Goal: Transaction & Acquisition: Purchase product/service

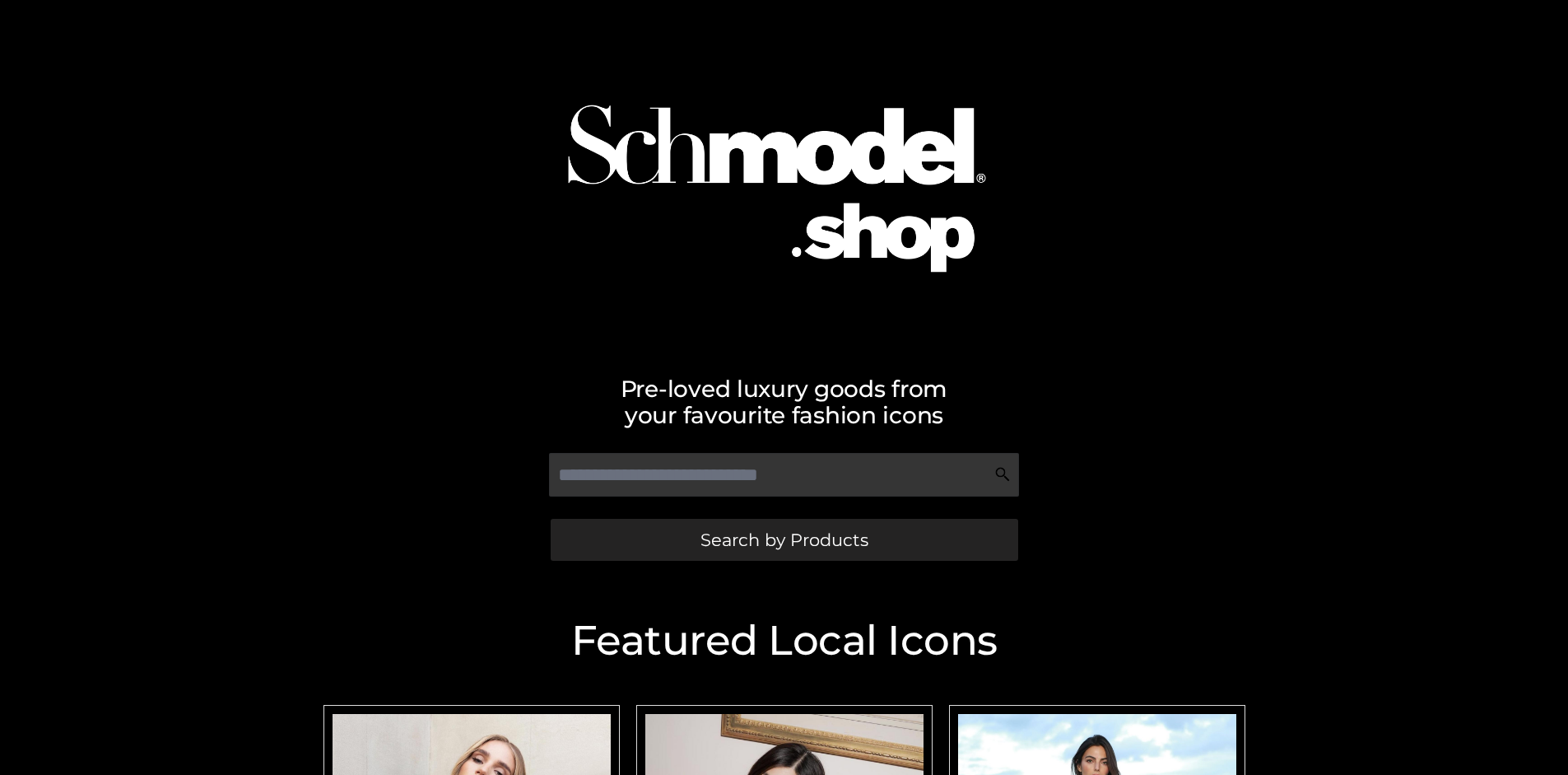
click at [783, 539] on span "Search by Products" at bounding box center [784, 539] width 168 height 18
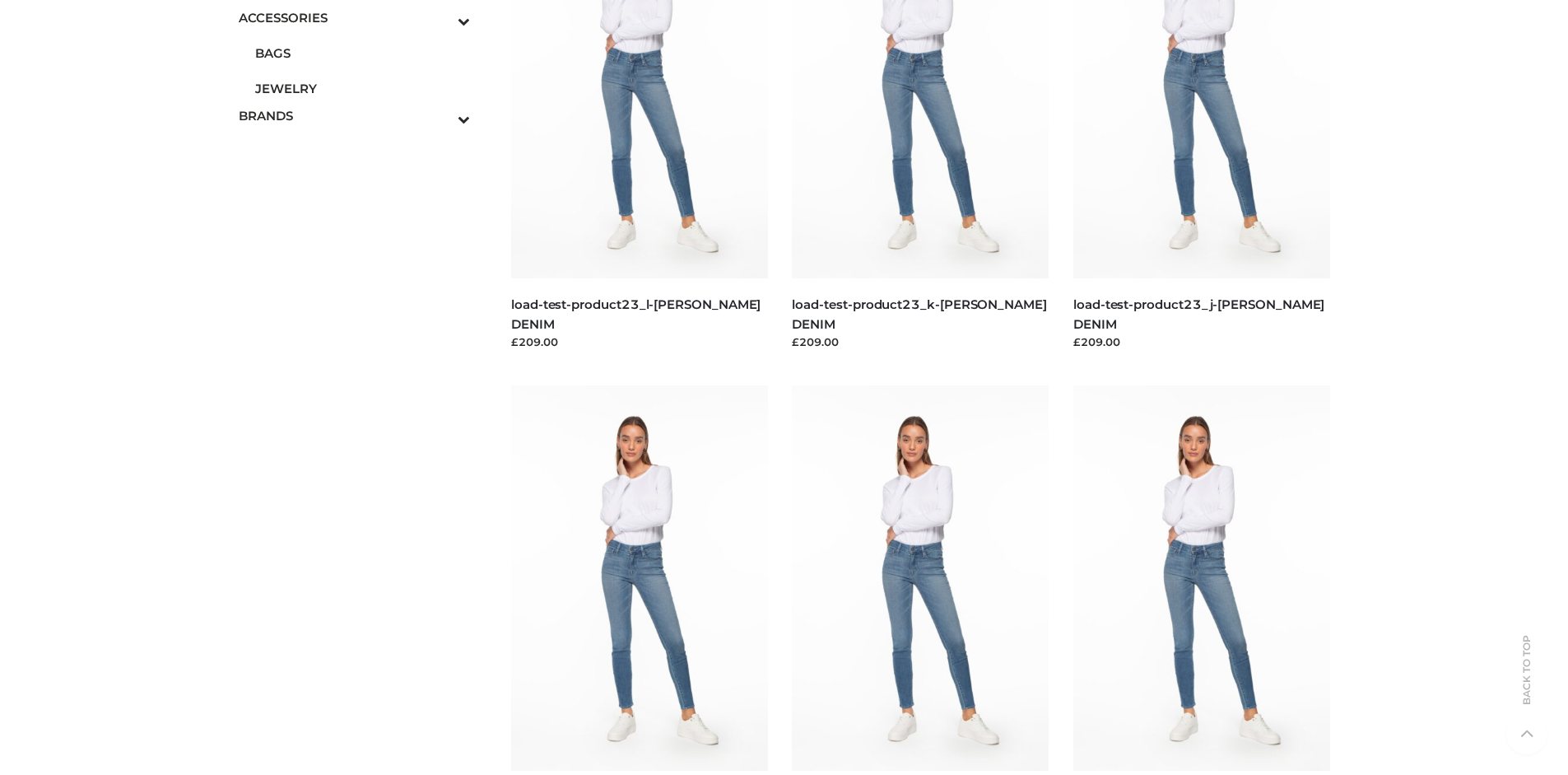
click at [362, 53] on span "BAGS" at bounding box center [363, 53] width 216 height 19
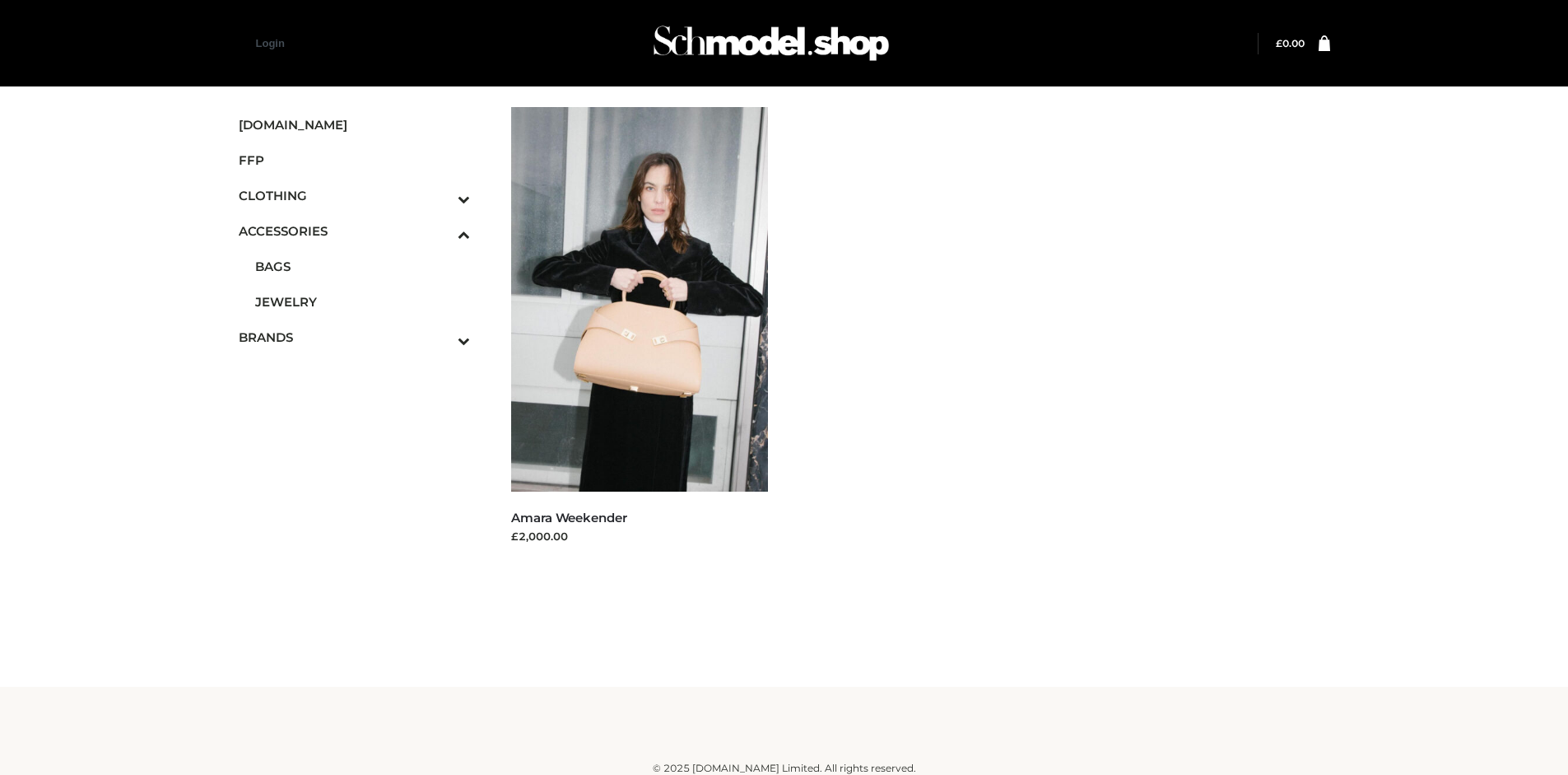
click at [441, 336] on icon "Toggle Submenu" at bounding box center [377, 340] width 184 height 19
click at [362, 360] on span "PARKERSMITH" at bounding box center [363, 369] width 216 height 19
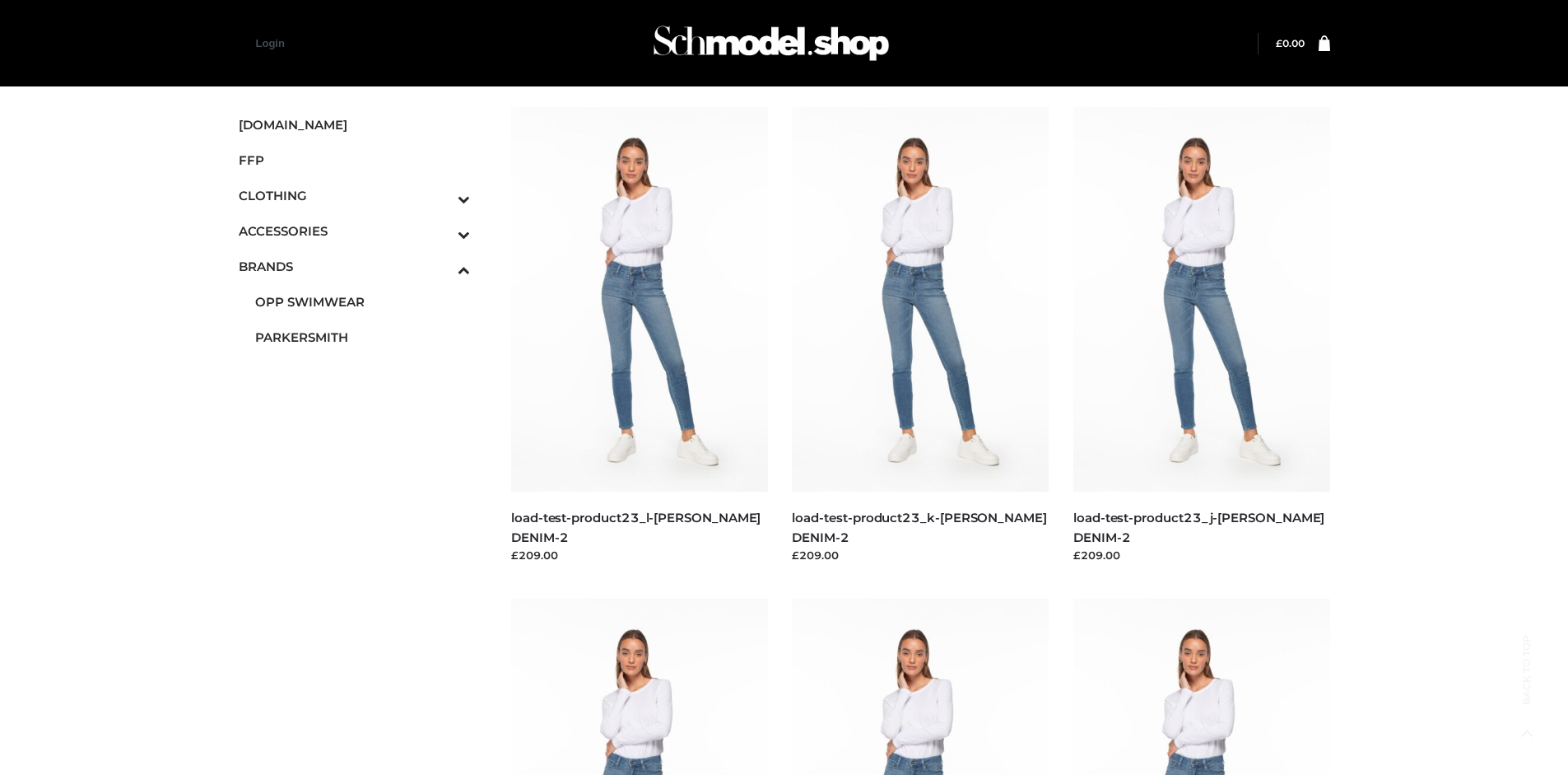
scroll to position [1267, 0]
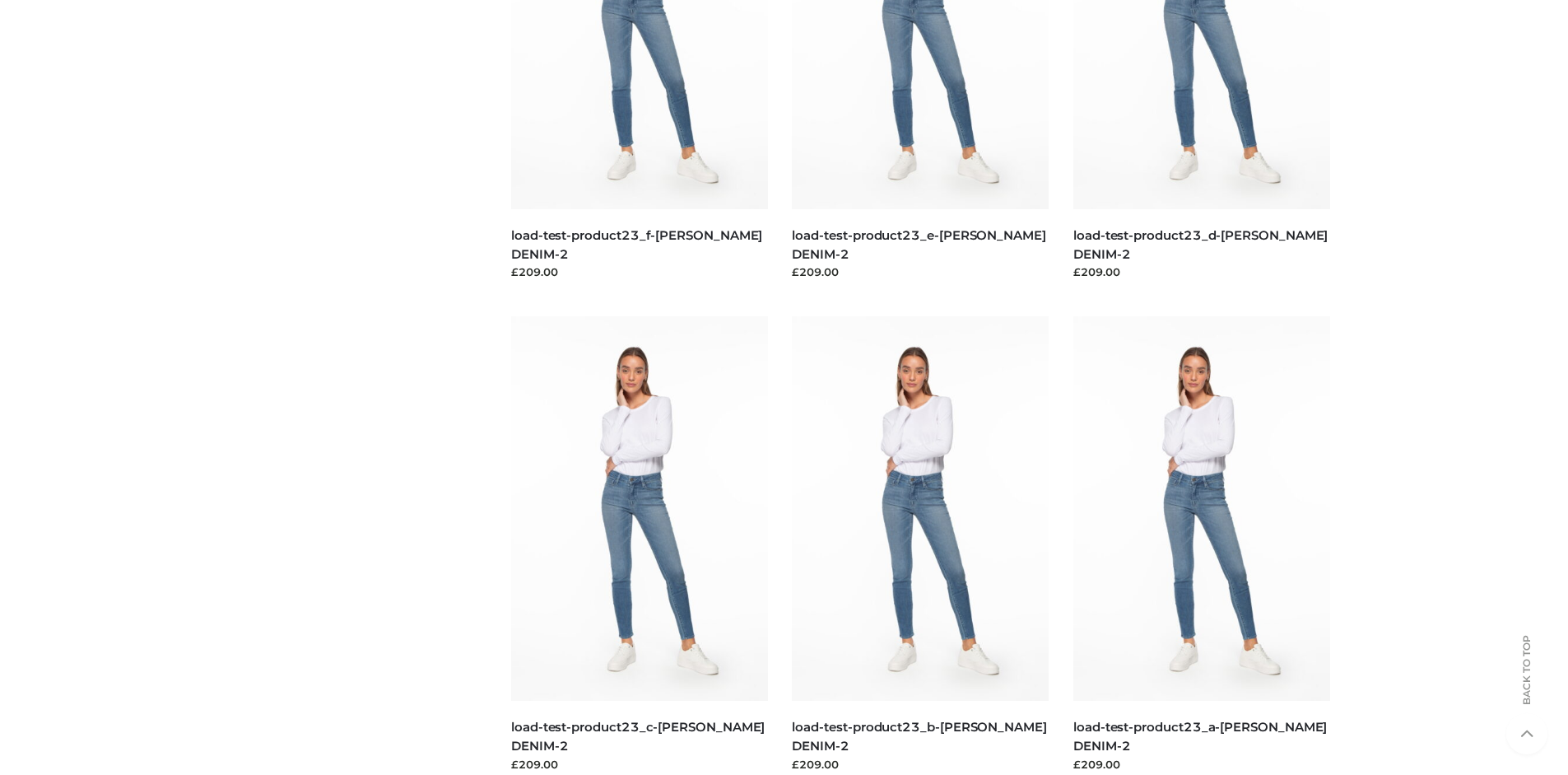
click at [1201, 545] on img at bounding box center [1201, 508] width 256 height 385
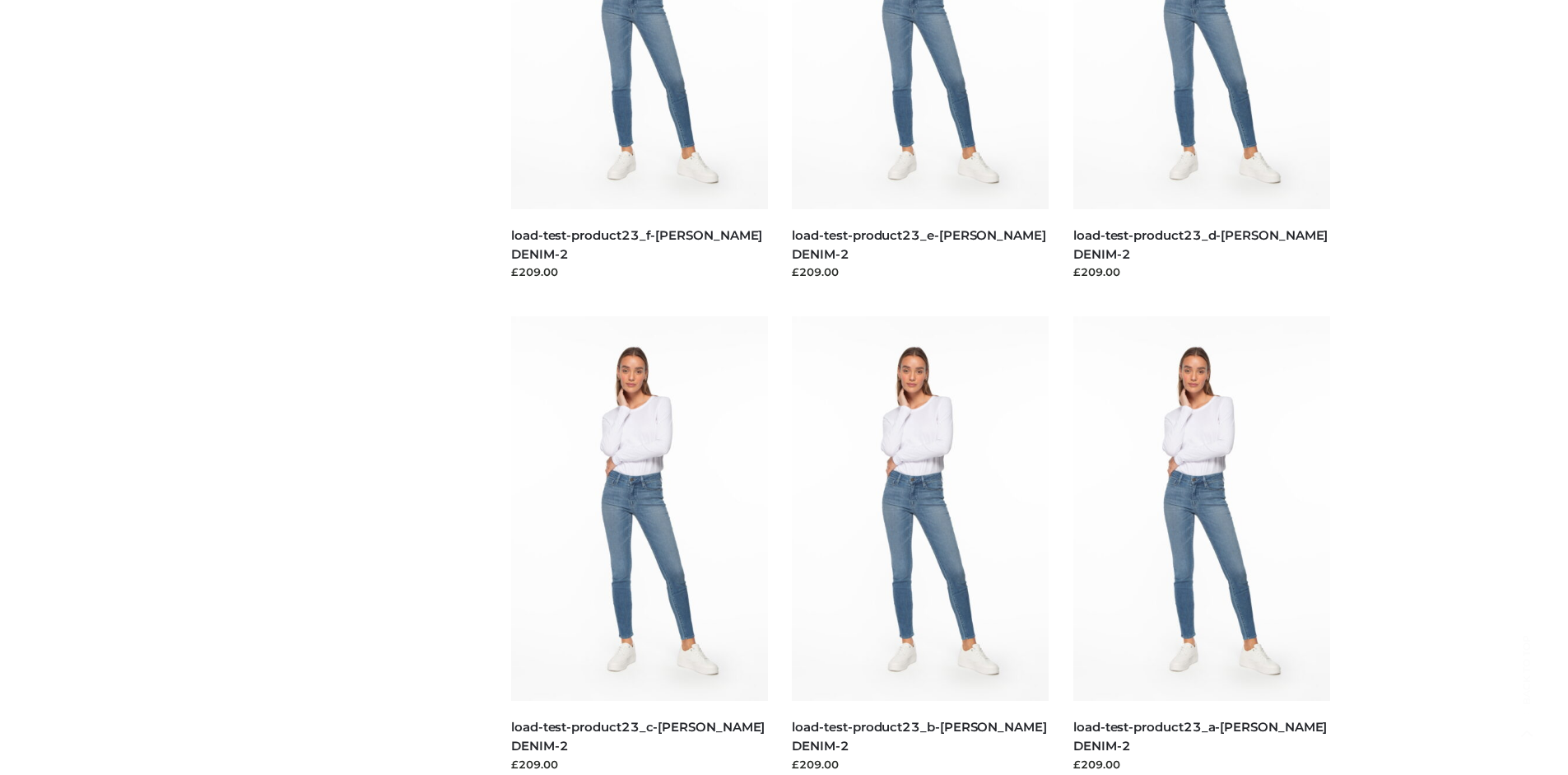
click at [639, 545] on img at bounding box center [639, 508] width 256 height 385
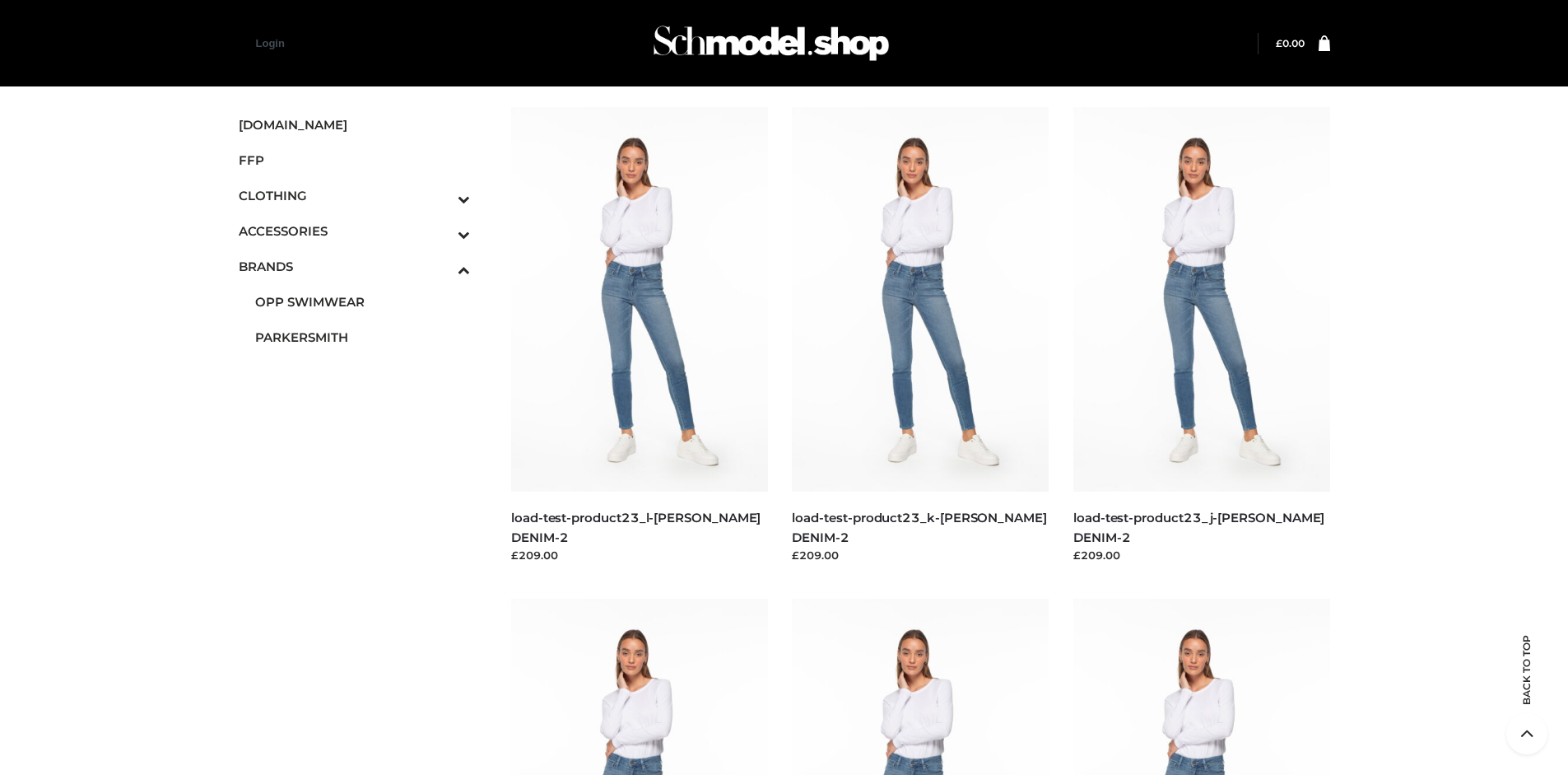
click at [441, 195] on icon "Toggle Submenu" at bounding box center [377, 199] width 184 height 19
click at [362, 266] on span "TOPS" at bounding box center [363, 266] width 216 height 19
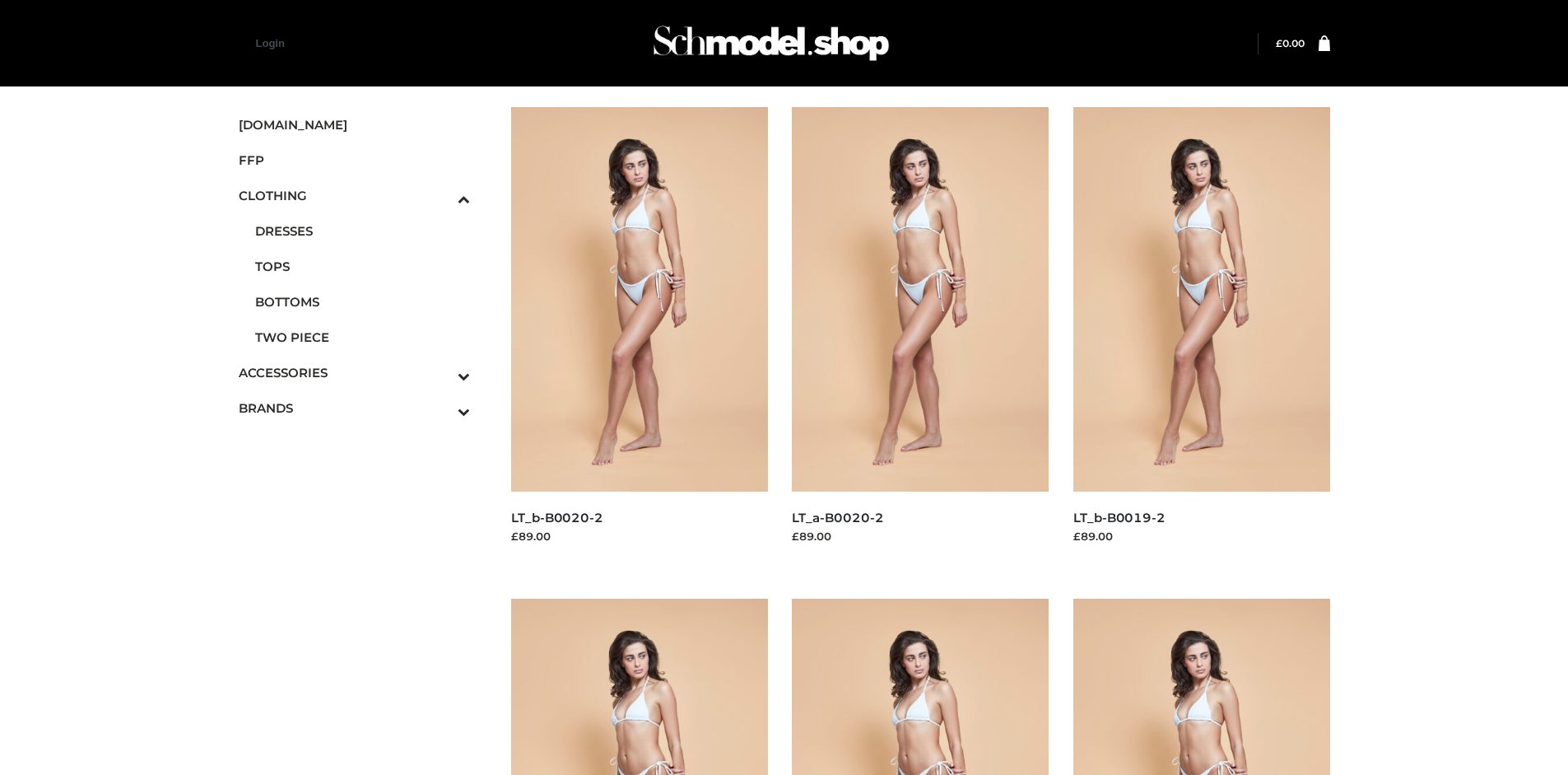
scroll to position [1267, 0]
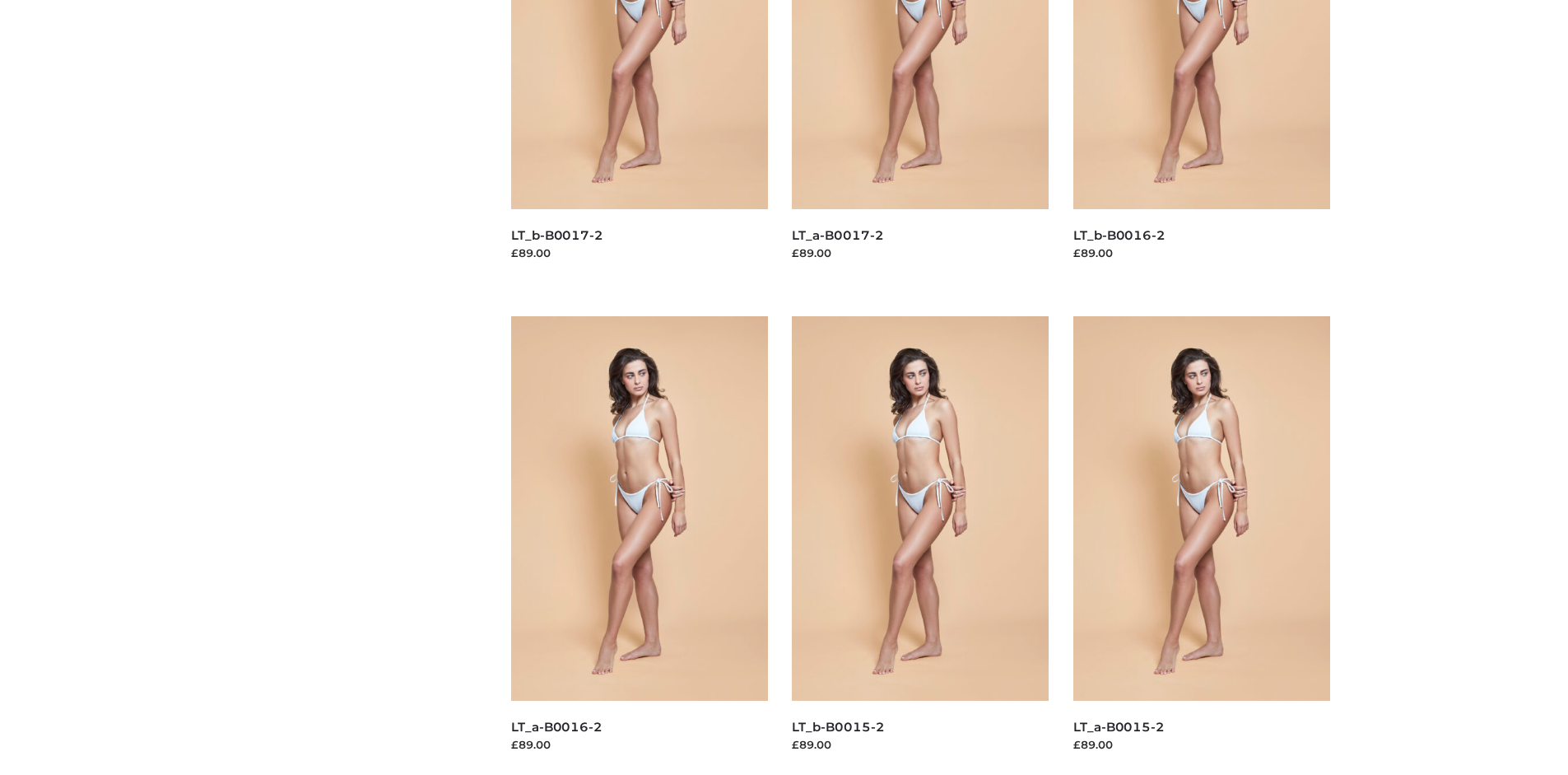
click at [1201, 545] on img at bounding box center [1201, 508] width 256 height 385
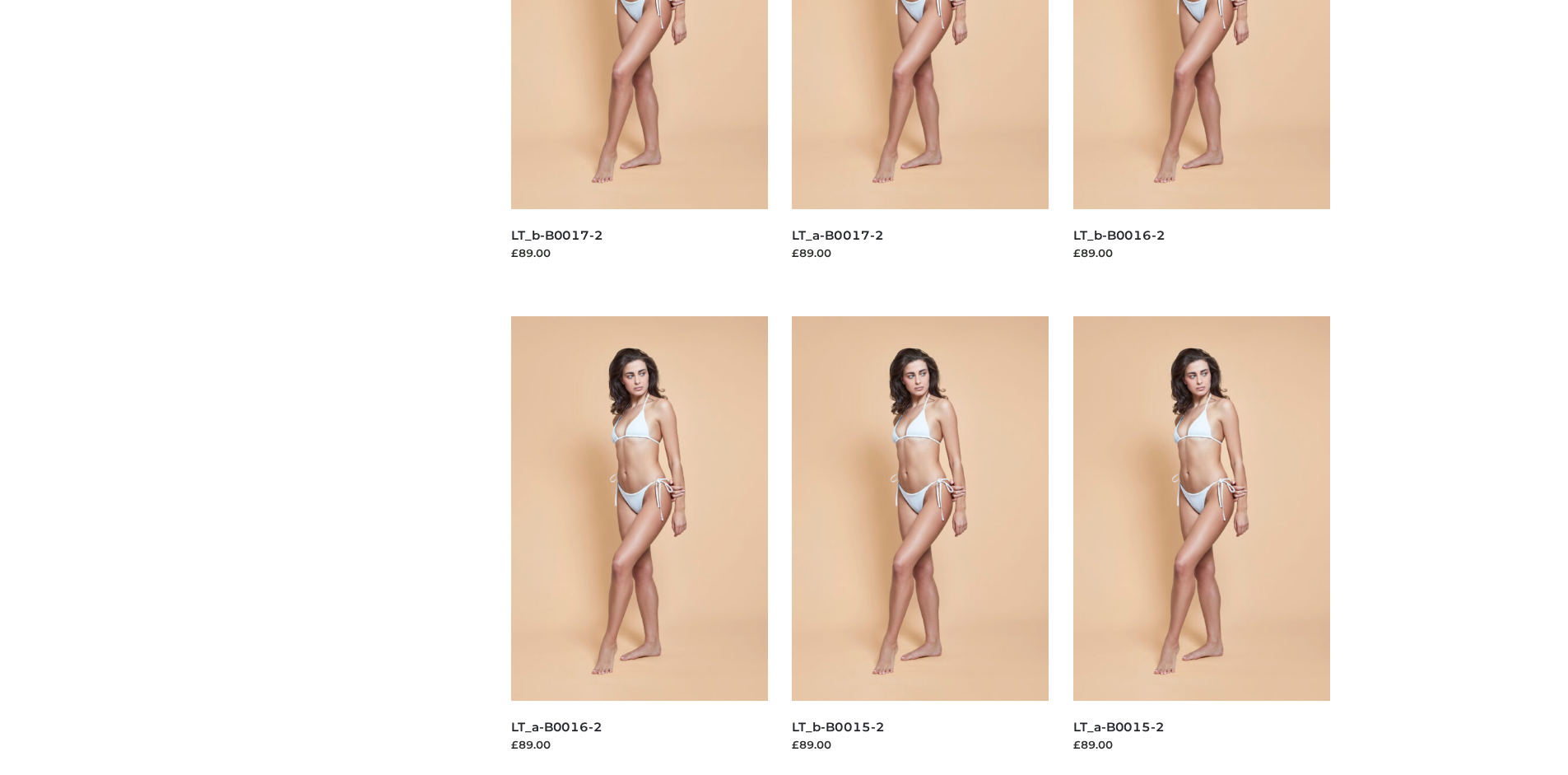
click at [921, 545] on img at bounding box center [920, 508] width 256 height 385
click at [639, 545] on img at bounding box center [639, 508] width 256 height 385
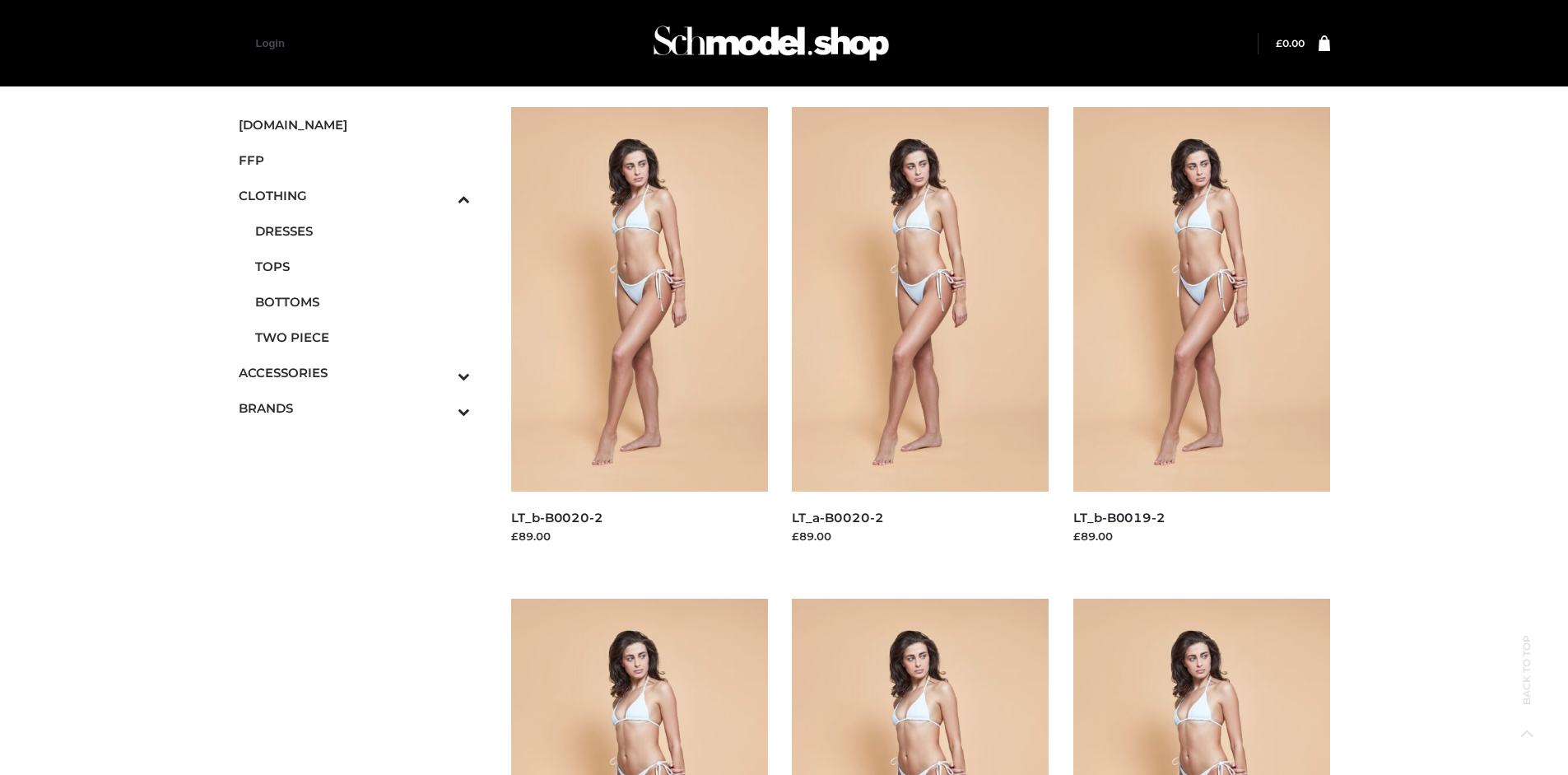
click at [354, 160] on span "FFP" at bounding box center [355, 160] width 232 height 19
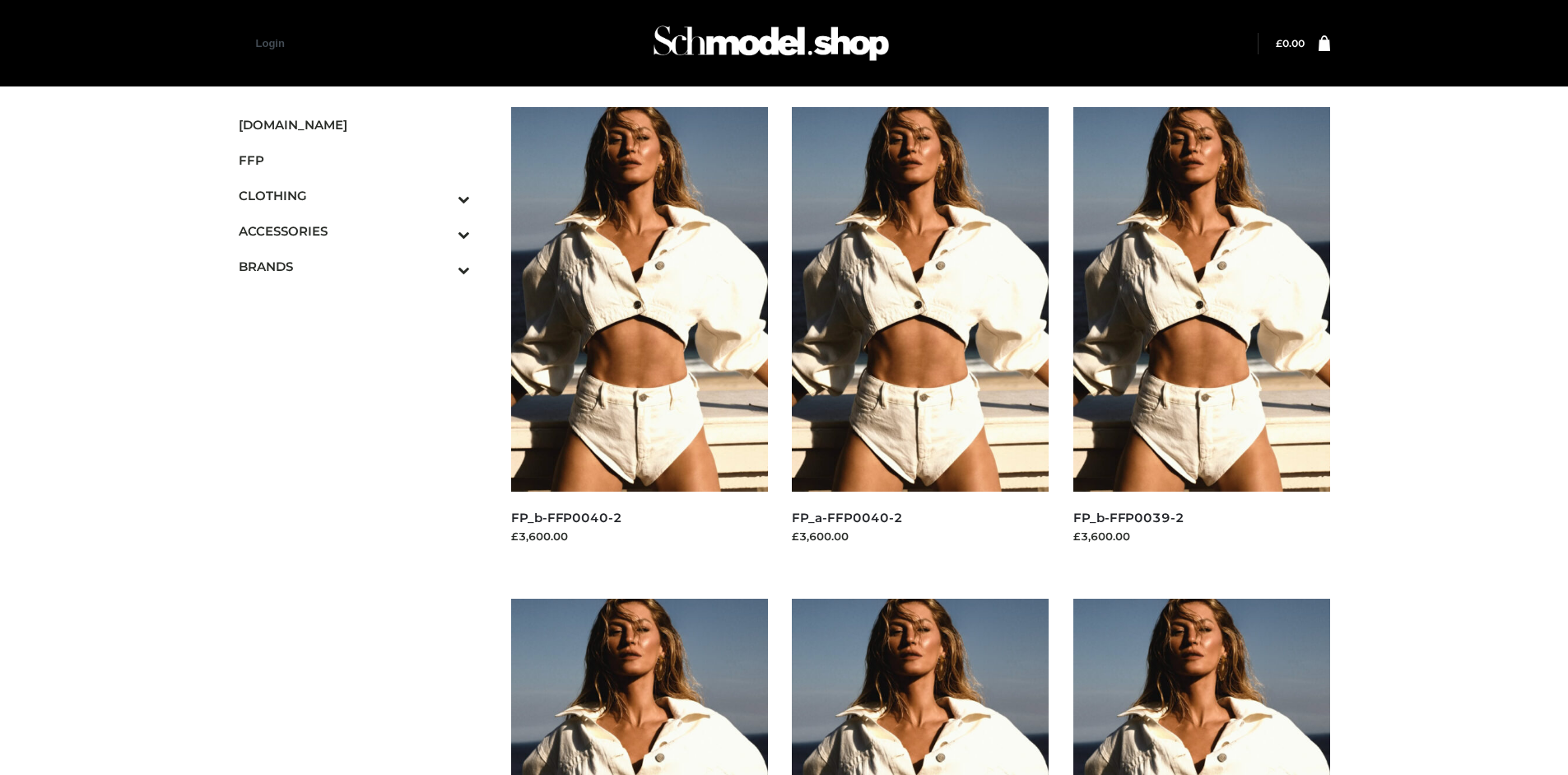
scroll to position [1267, 0]
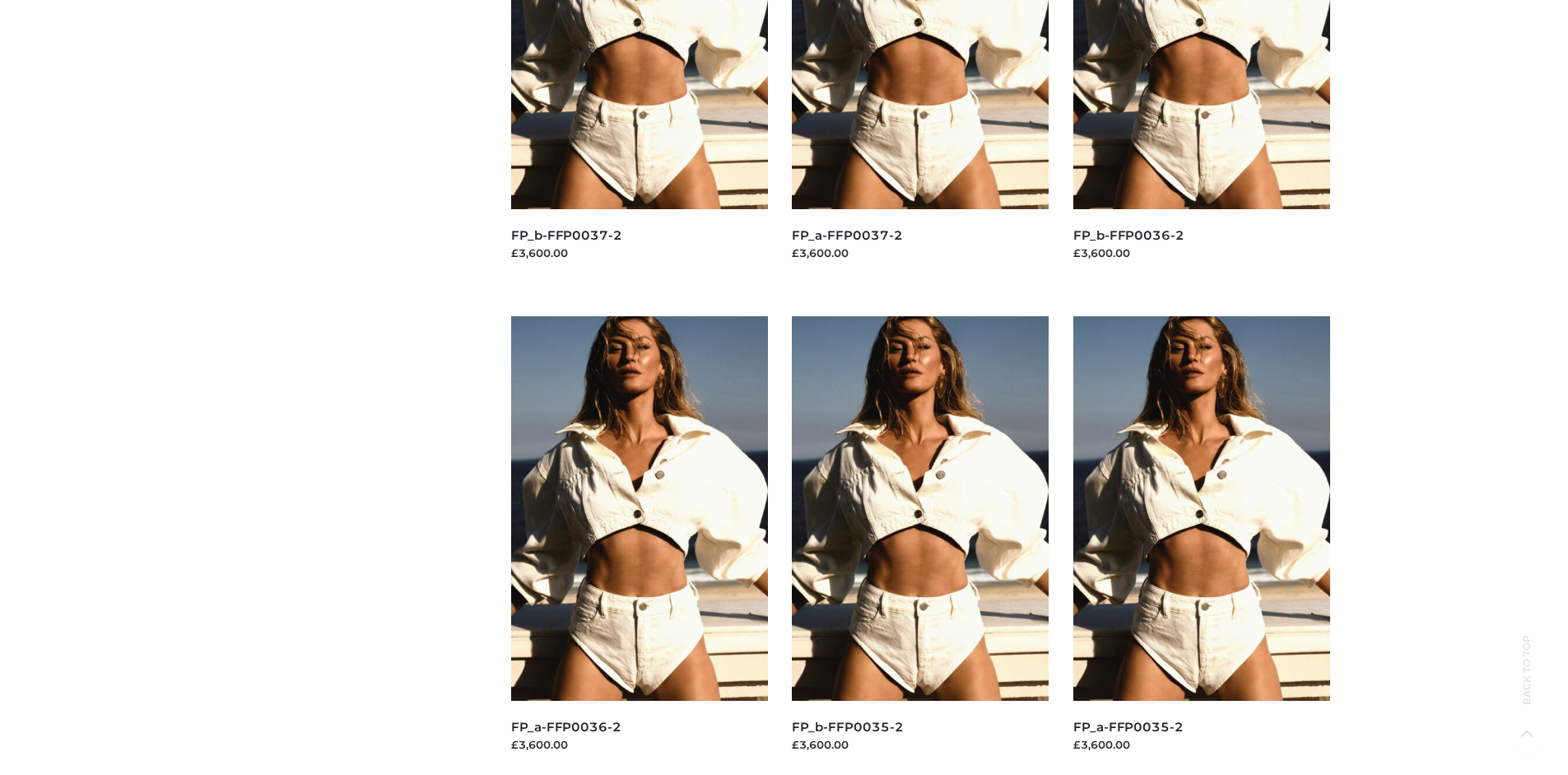
click at [921, 545] on img at bounding box center [920, 508] width 256 height 385
click at [1201, 545] on img at bounding box center [1201, 508] width 256 height 385
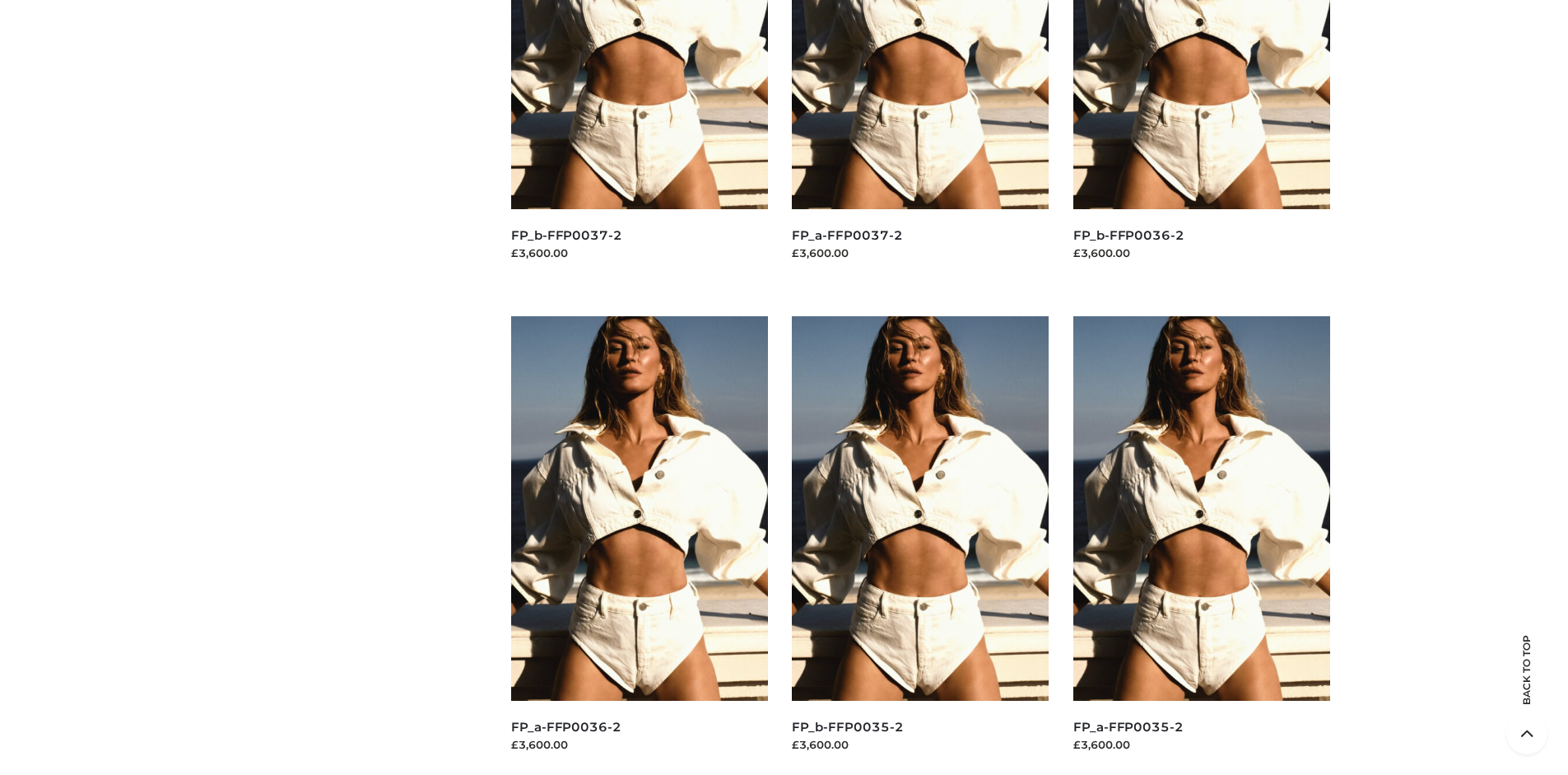
scroll to position [0, 0]
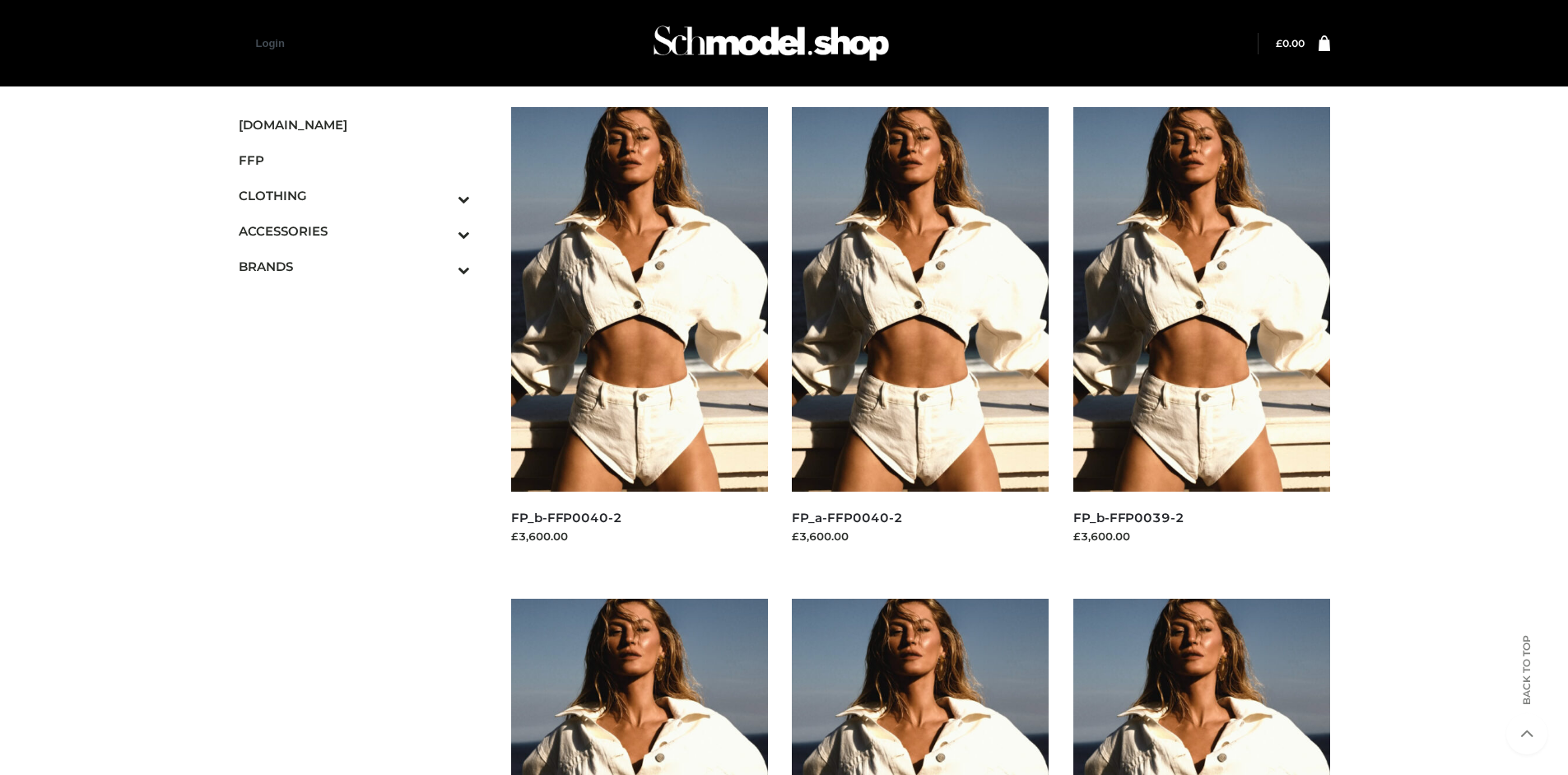
click at [1201, 335] on img at bounding box center [1201, 299] width 256 height 385
